Goal: Information Seeking & Learning: Learn about a topic

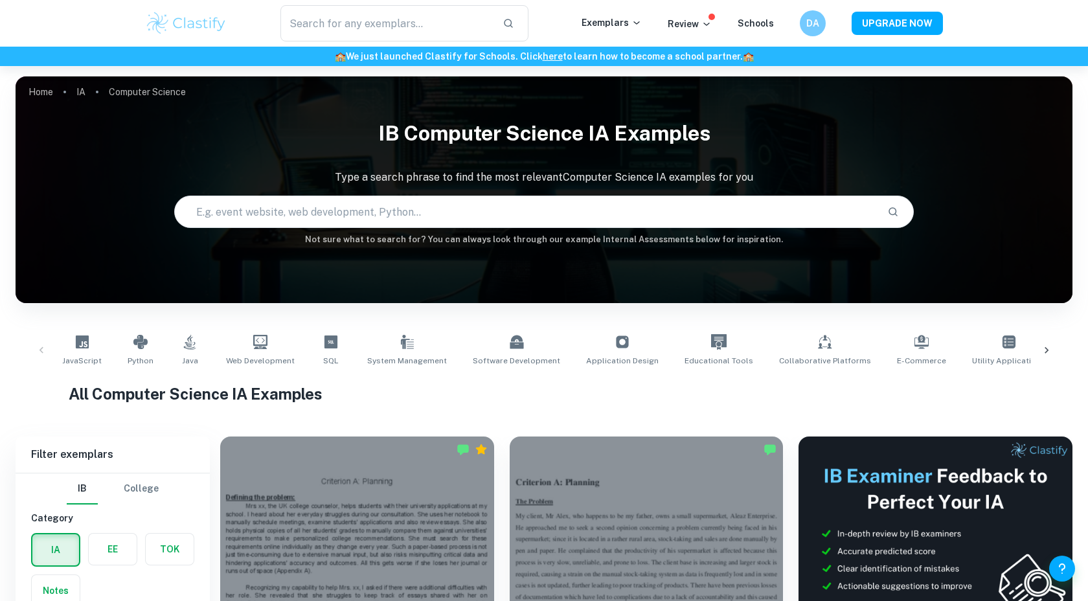
scroll to position [288, 0]
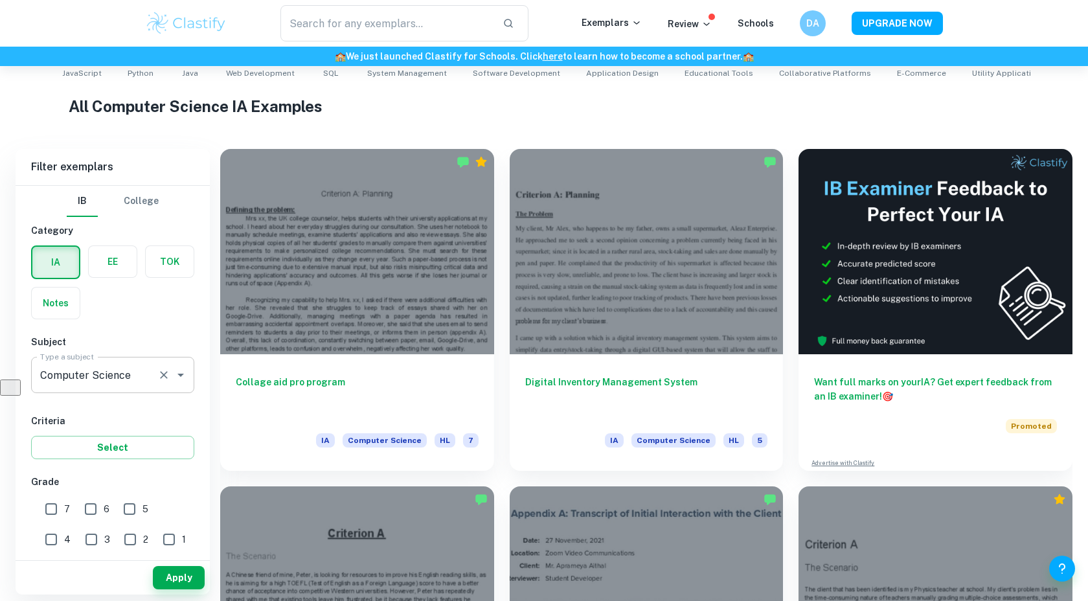
click at [105, 364] on input "Computer Science" at bounding box center [94, 375] width 115 height 25
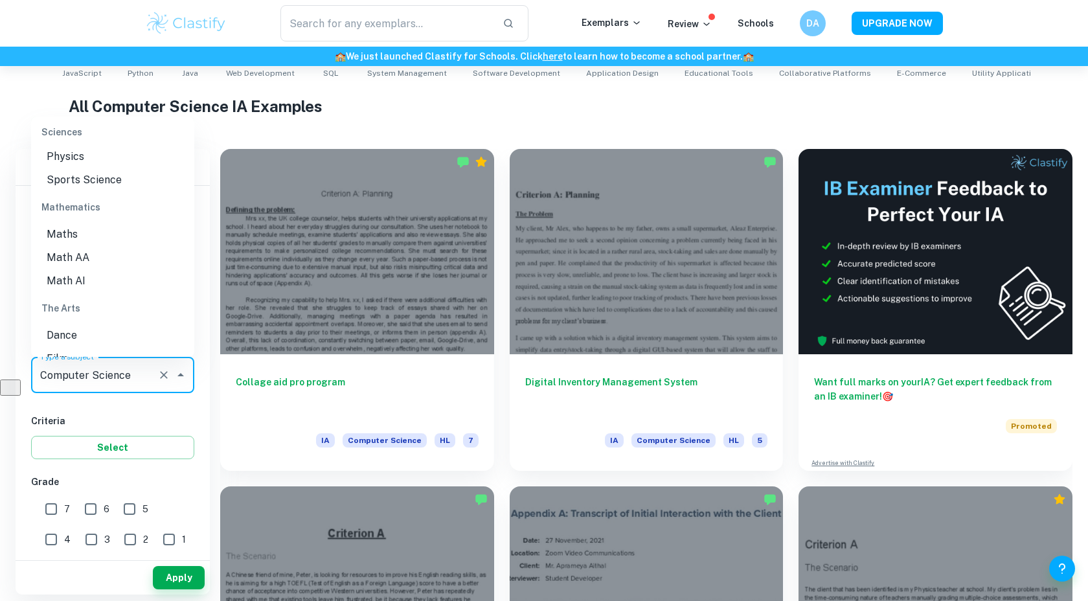
scroll to position [1703, 0]
click at [83, 222] on li "Maths" at bounding box center [112, 233] width 163 height 23
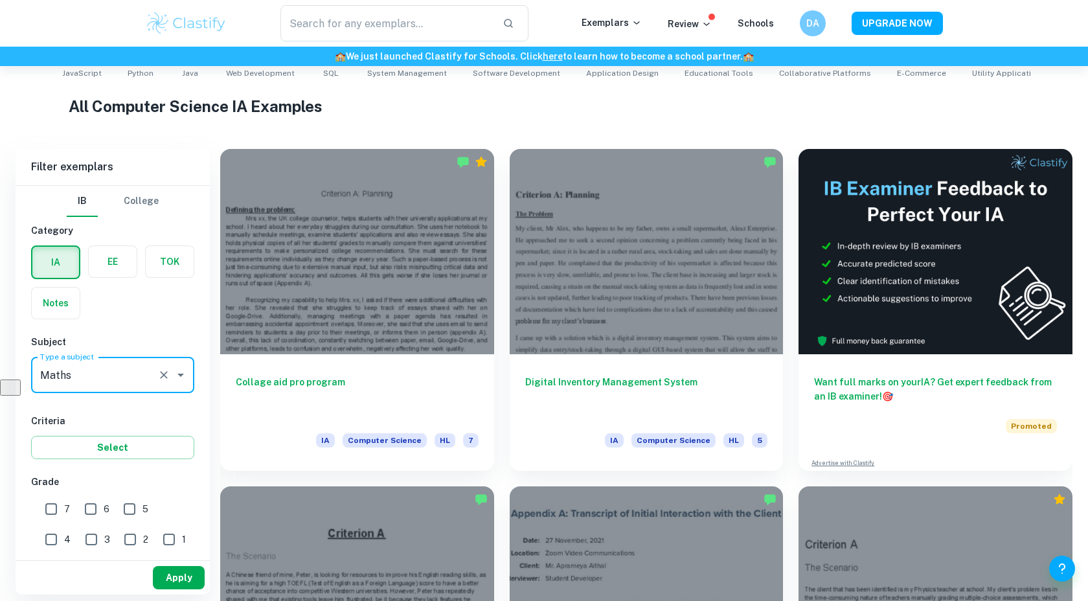
click at [165, 582] on button "Apply" at bounding box center [179, 577] width 52 height 23
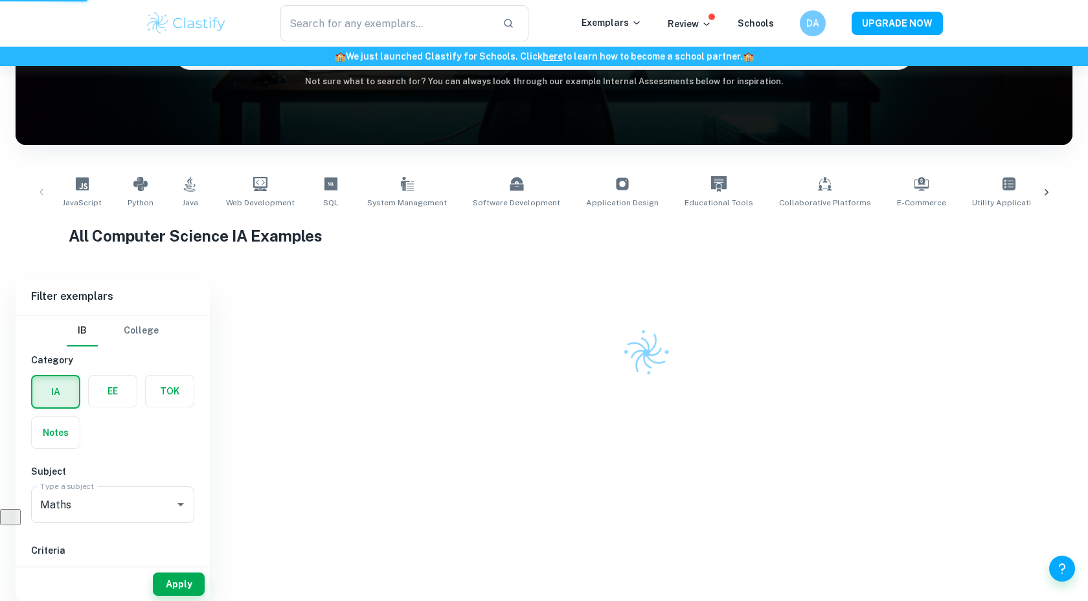
scroll to position [0, 0]
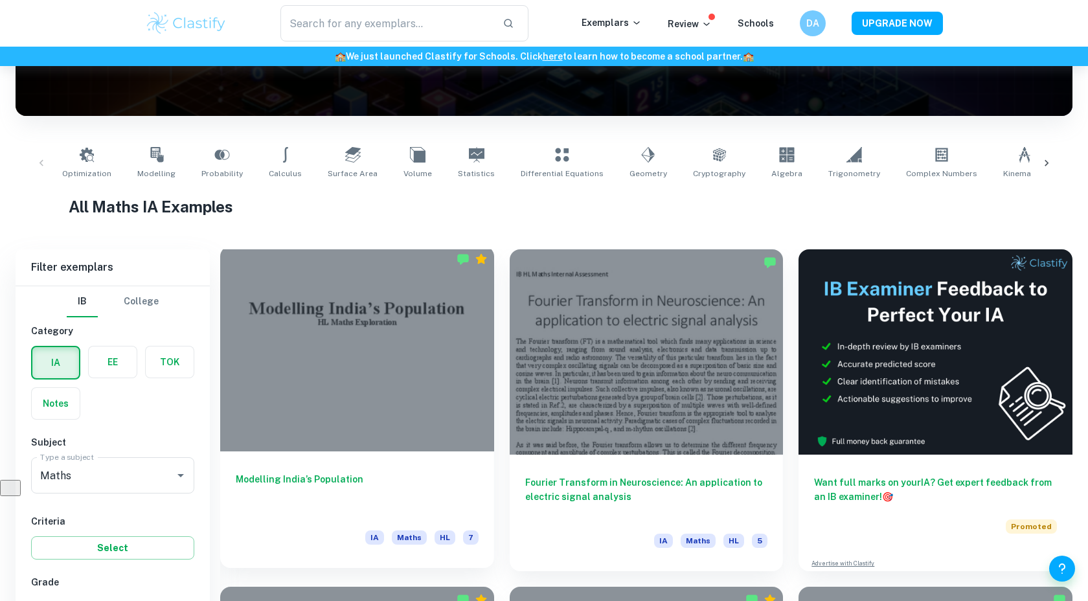
scroll to position [429, 0]
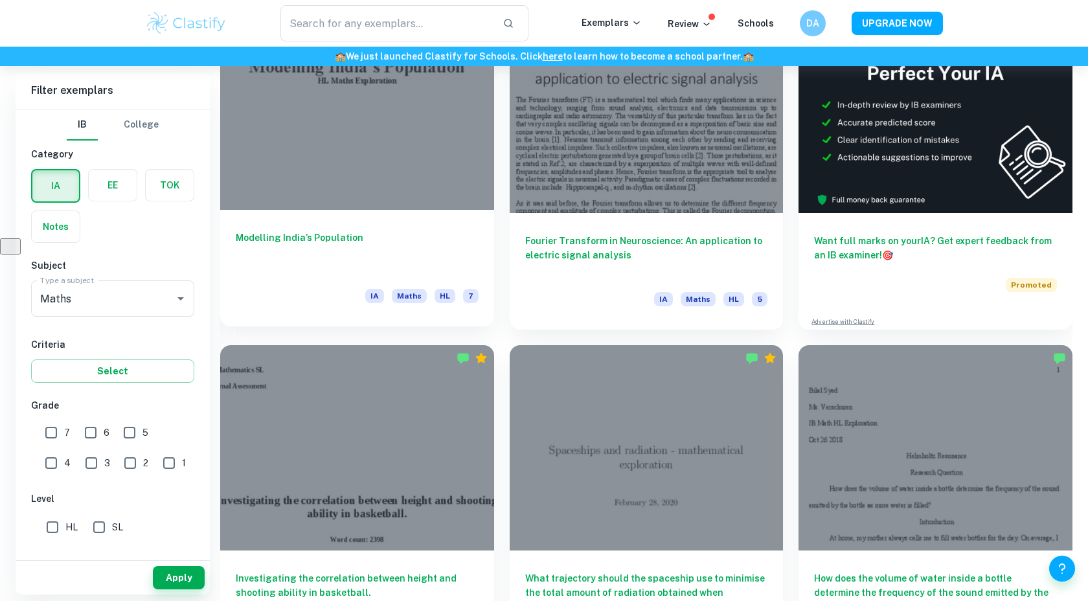
click at [354, 283] on div "Modelling India’s Population IA Maths HL 7" at bounding box center [357, 268] width 274 height 117
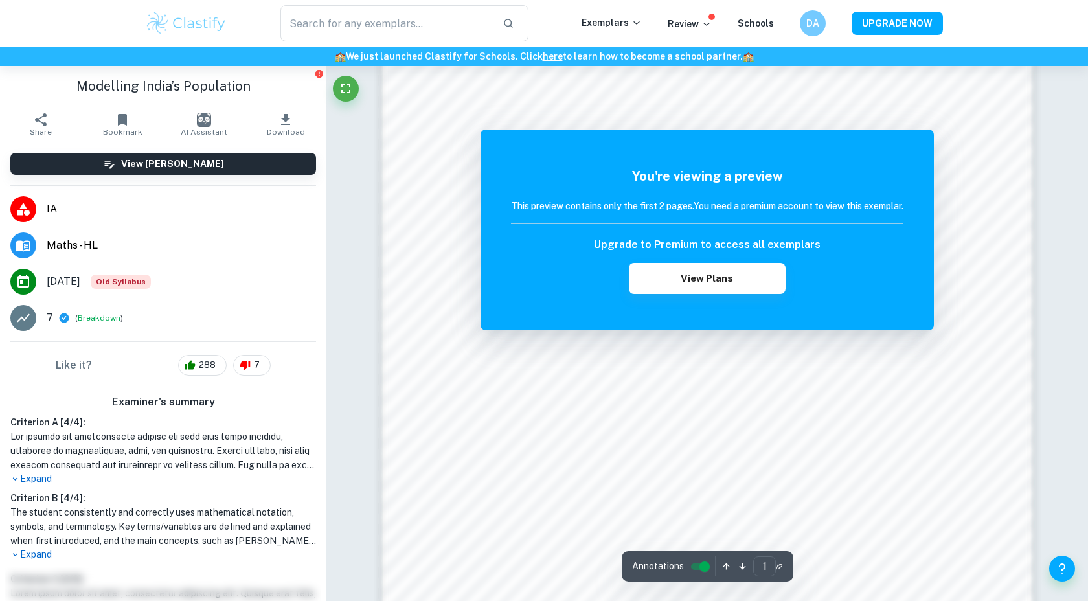
scroll to position [1406, 0]
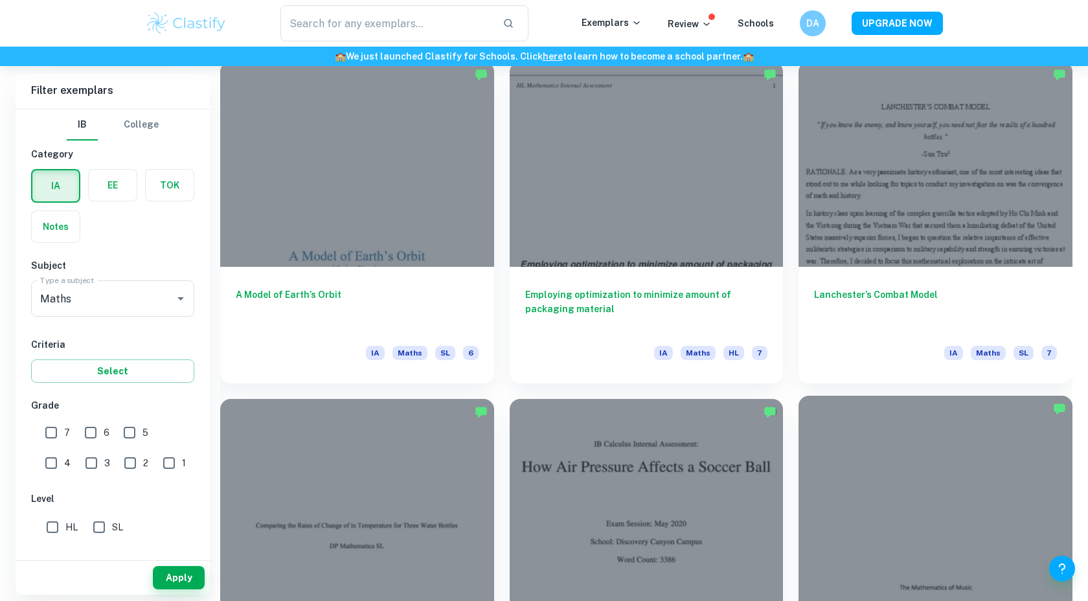
scroll to position [1676, 0]
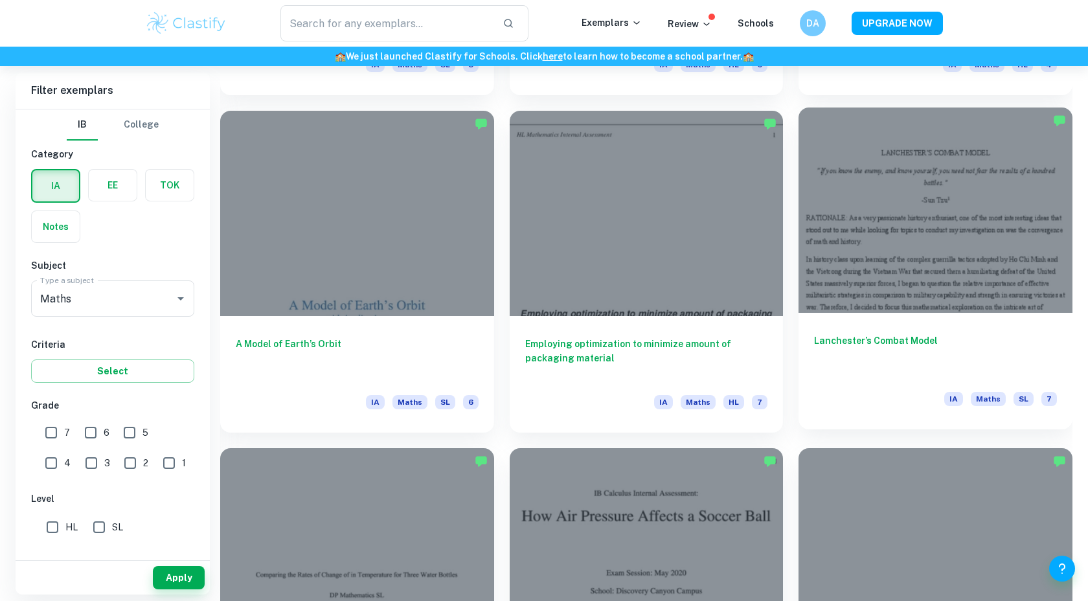
click at [854, 224] on div at bounding box center [936, 210] width 274 height 205
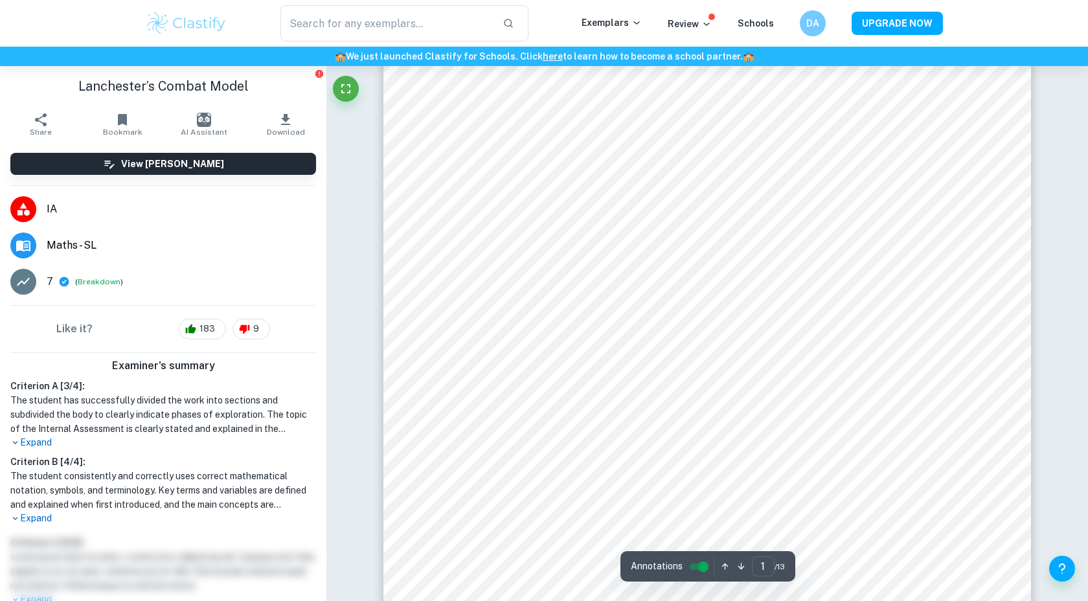
scroll to position [229, 0]
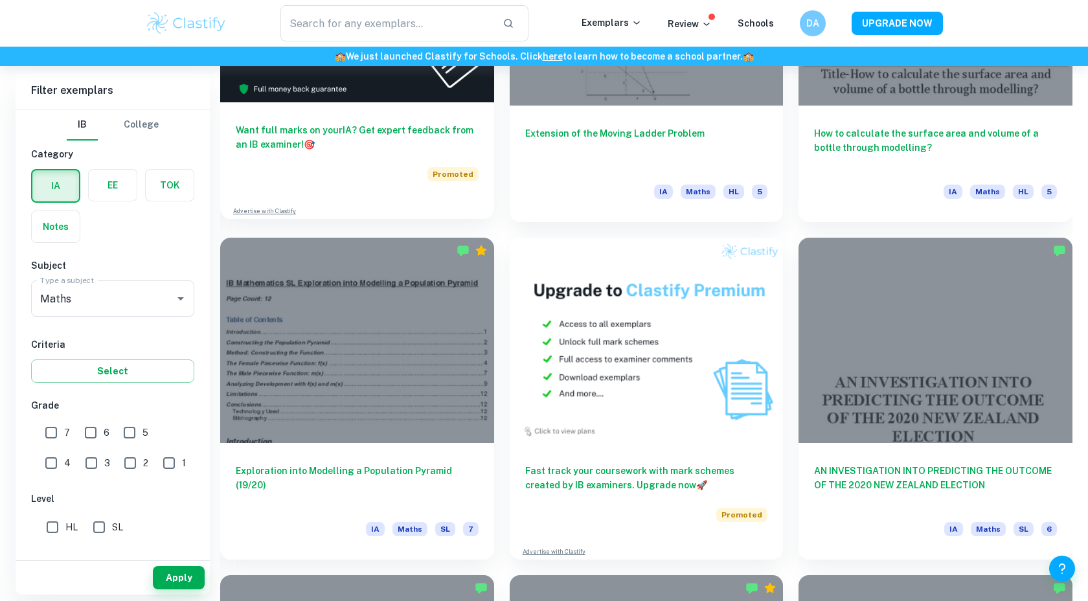
scroll to position [2598, 0]
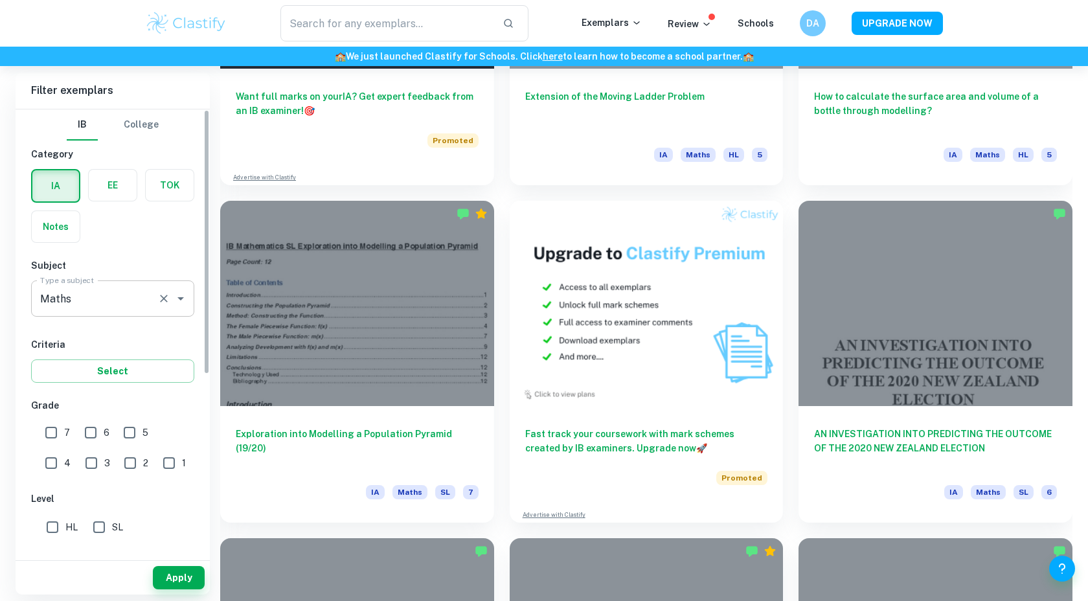
click at [101, 295] on input "Maths" at bounding box center [94, 298] width 115 height 25
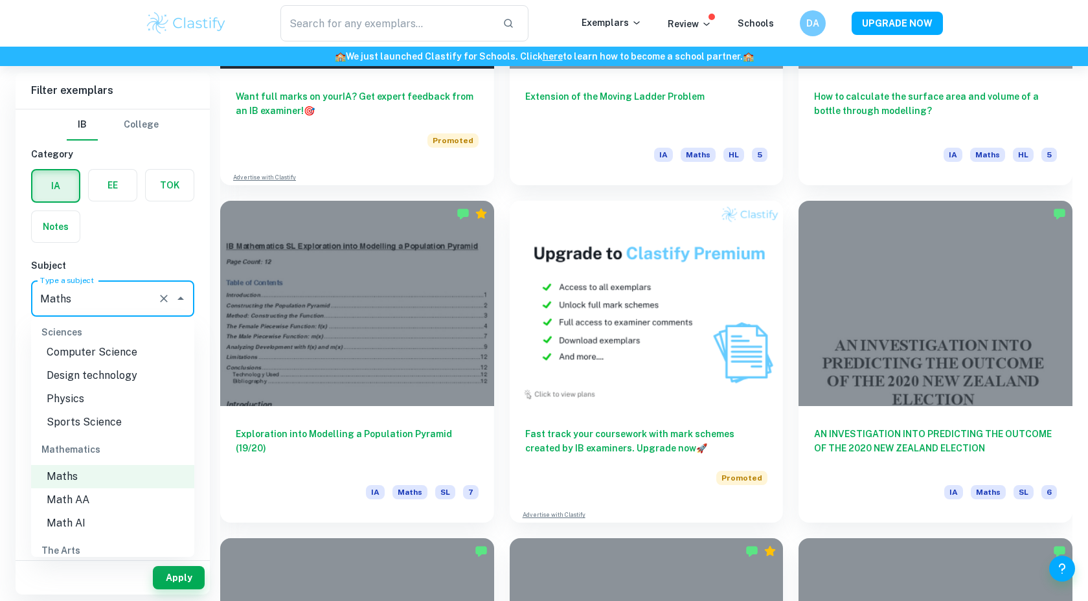
scroll to position [1661, 0]
click at [95, 511] on li "Math AI" at bounding box center [112, 522] width 163 height 23
type input "Math AI"
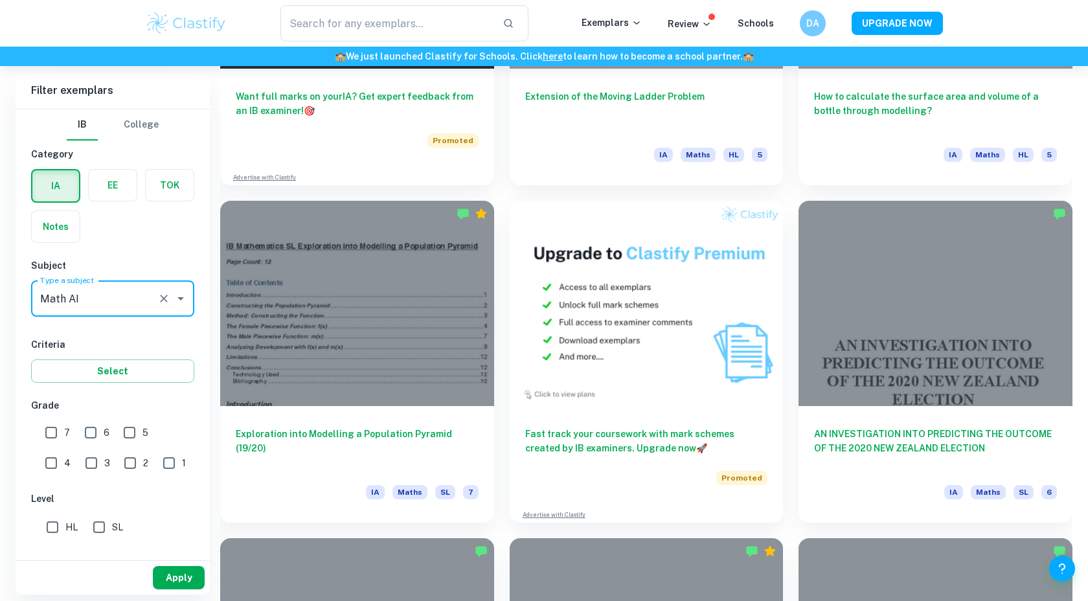
click at [174, 574] on button "Apply" at bounding box center [179, 577] width 52 height 23
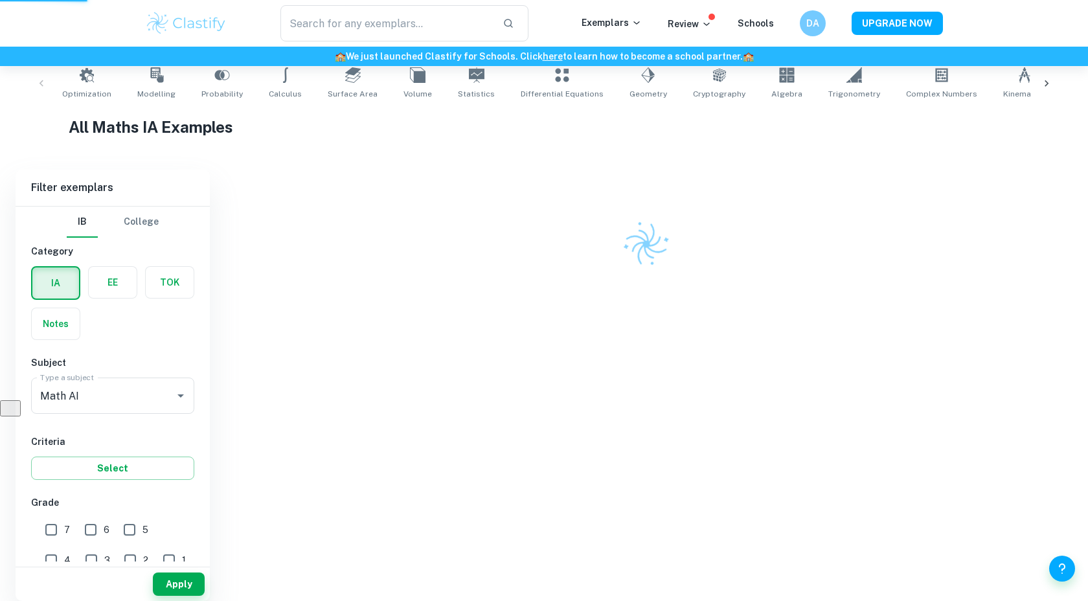
scroll to position [260, 0]
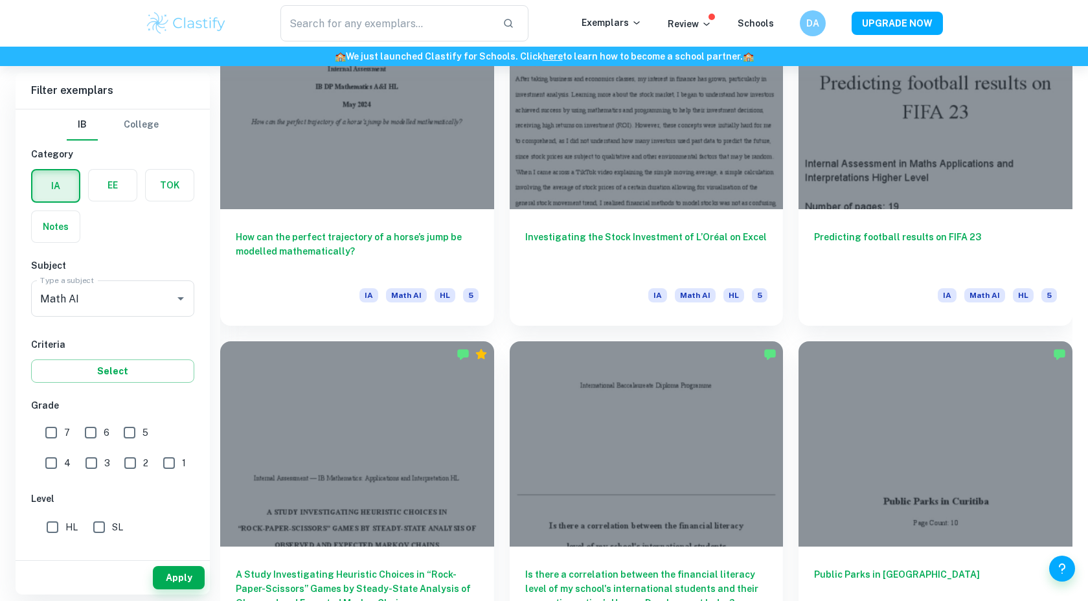
scroll to position [1496, 0]
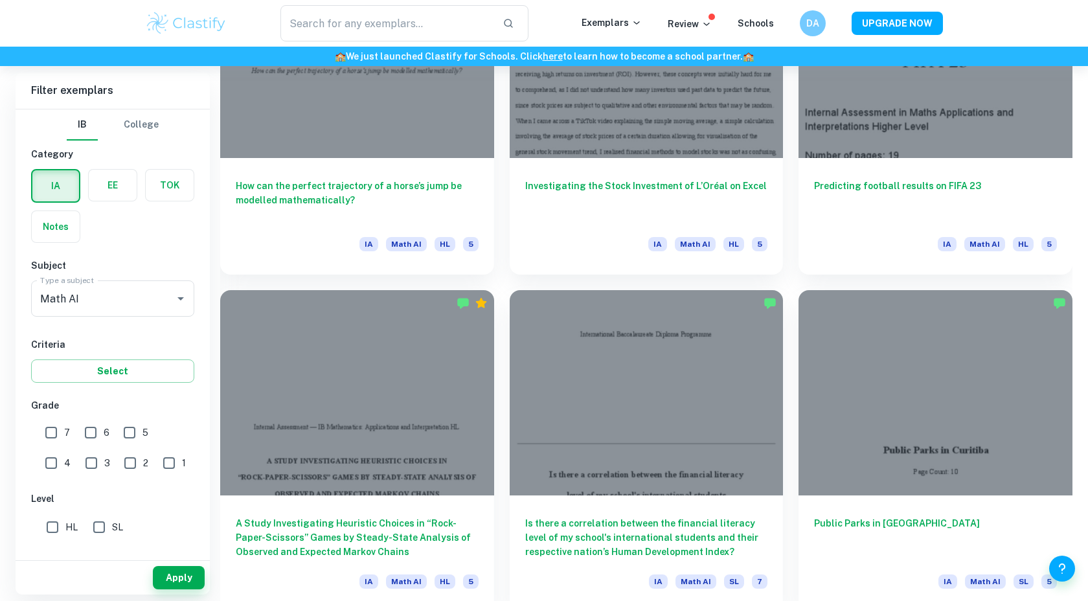
click at [50, 437] on input "7" at bounding box center [51, 433] width 26 height 26
checkbox input "true"
click at [190, 580] on button "Apply" at bounding box center [179, 577] width 52 height 23
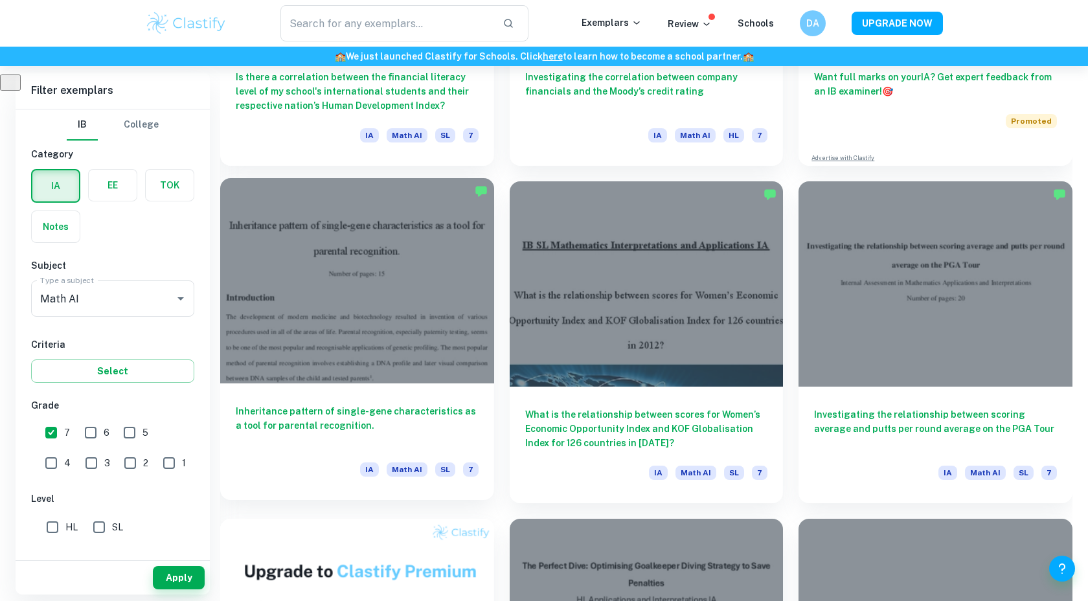
scroll to position [602, 0]
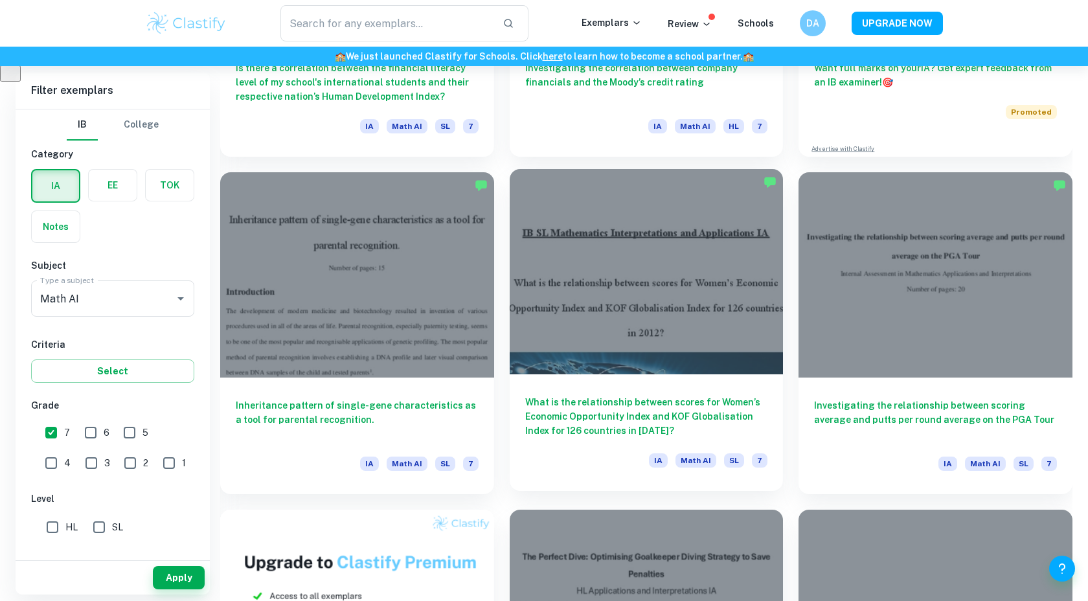
click at [626, 387] on div "What is the relationship between scores for Women’s Economic Opportunity Index …" at bounding box center [647, 432] width 274 height 117
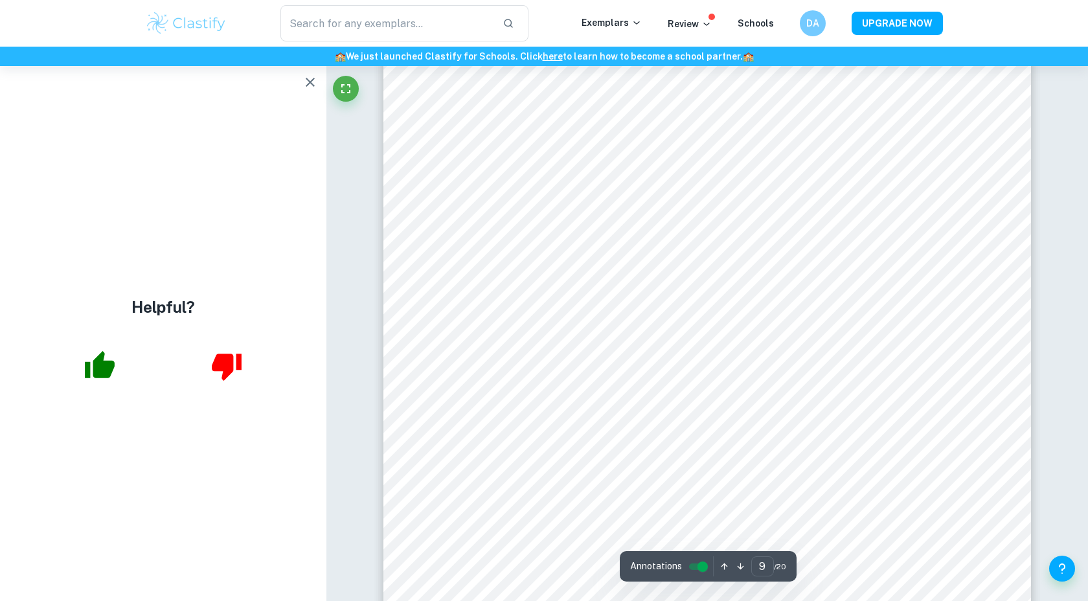
scroll to position [6965, 0]
click at [307, 74] on button "button" at bounding box center [310, 82] width 26 height 26
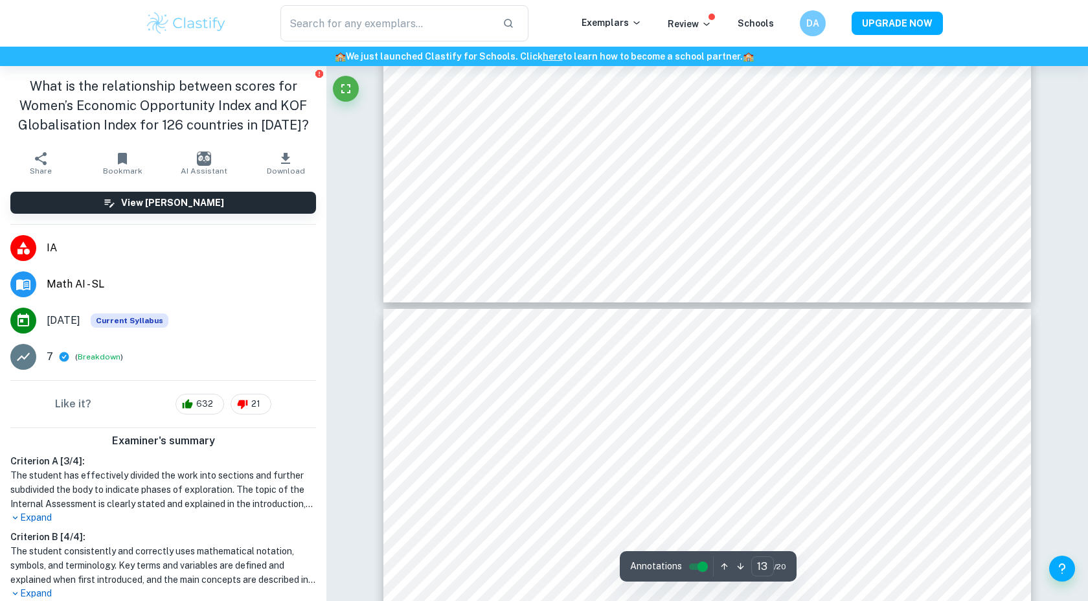
scroll to position [11434, 0]
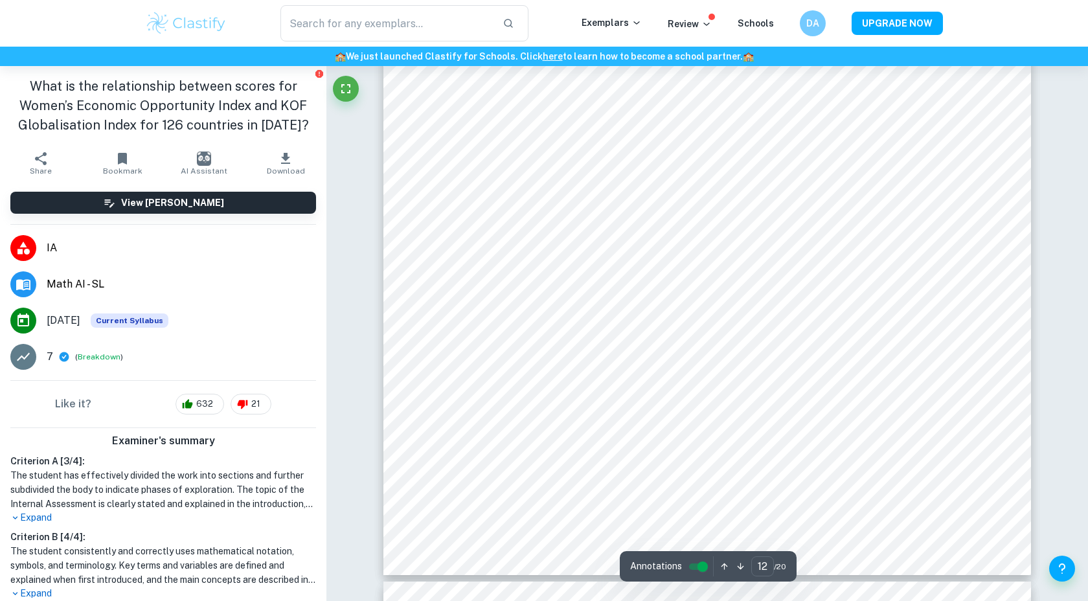
type input "13"
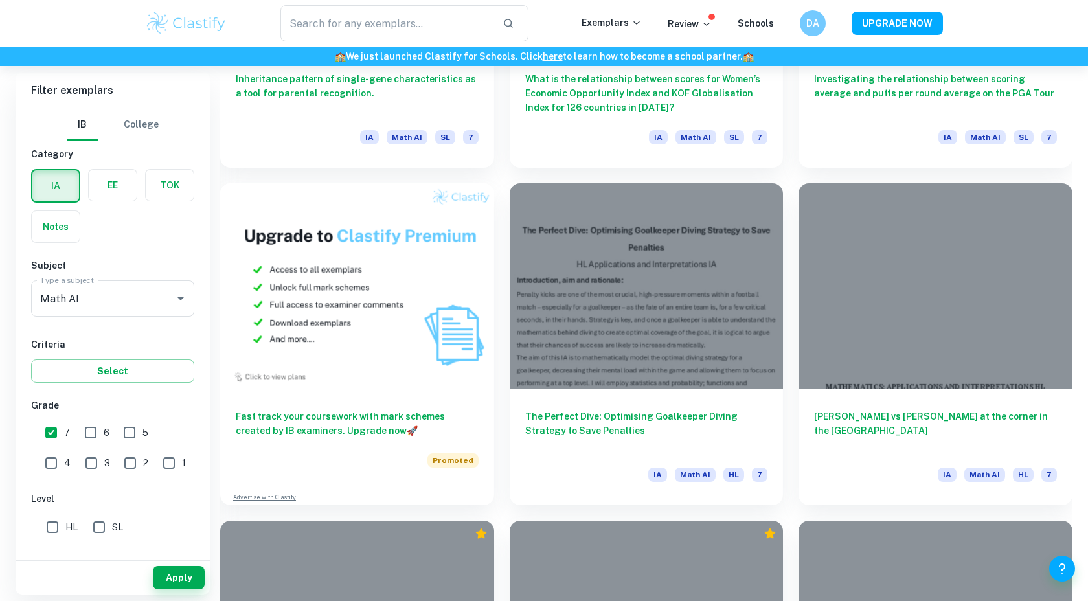
scroll to position [989, 0]
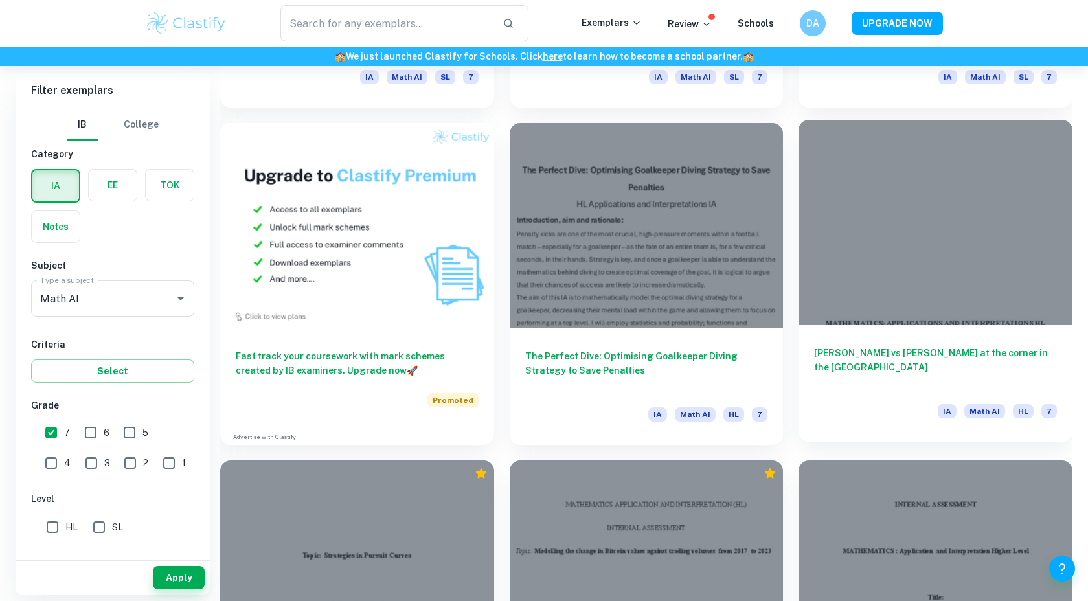
click at [839, 326] on div "[PERSON_NAME] vs [PERSON_NAME] at the corner in the [GEOGRAPHIC_DATA] IA Math A…" at bounding box center [936, 383] width 274 height 117
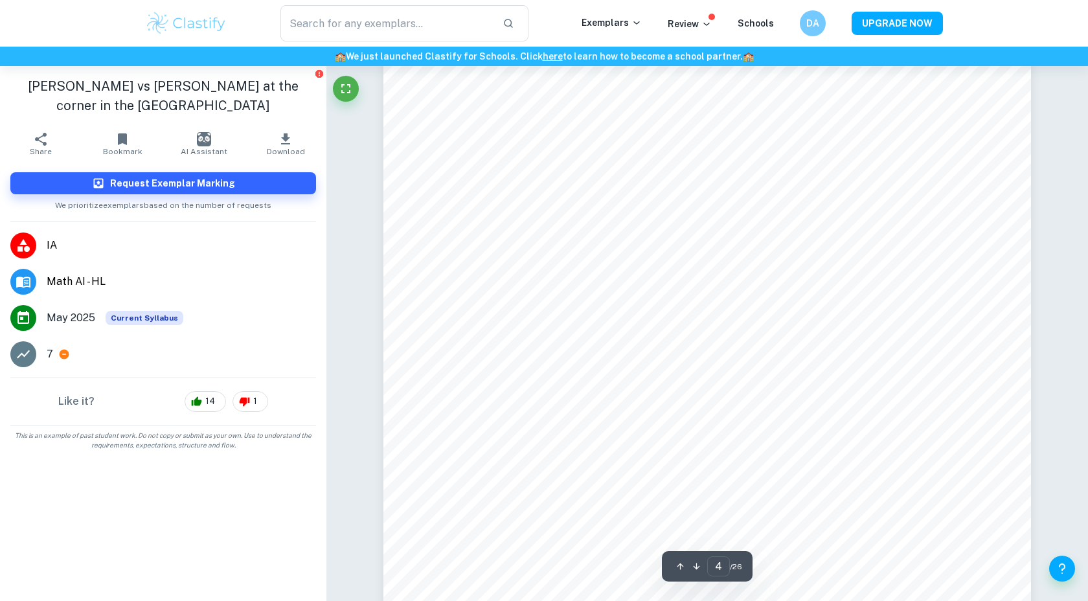
scroll to position [3283, 0]
type input "5"
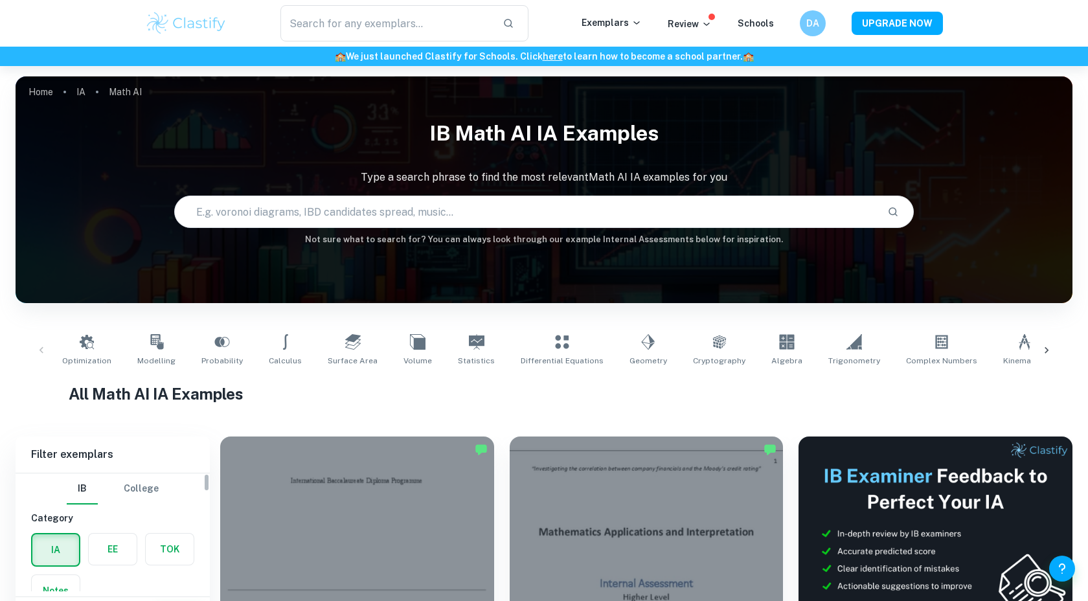
scroll to position [333, 0]
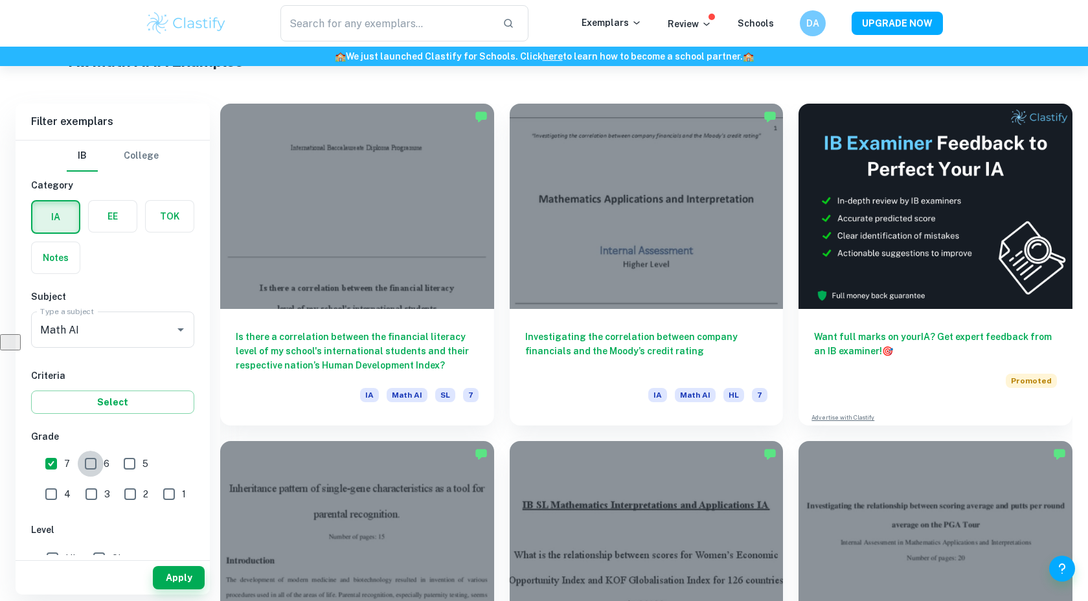
click at [87, 459] on input "6" at bounding box center [91, 464] width 26 height 26
checkbox input "true"
click at [172, 574] on button "Apply" at bounding box center [179, 577] width 52 height 23
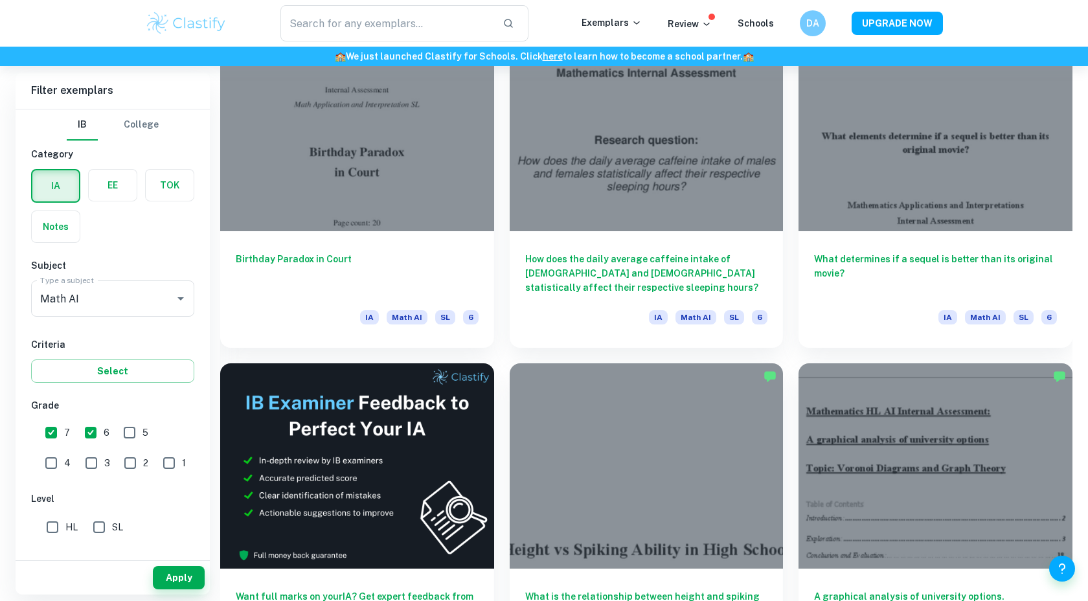
scroll to position [2136, 0]
